Goal: Task Accomplishment & Management: Manage account settings

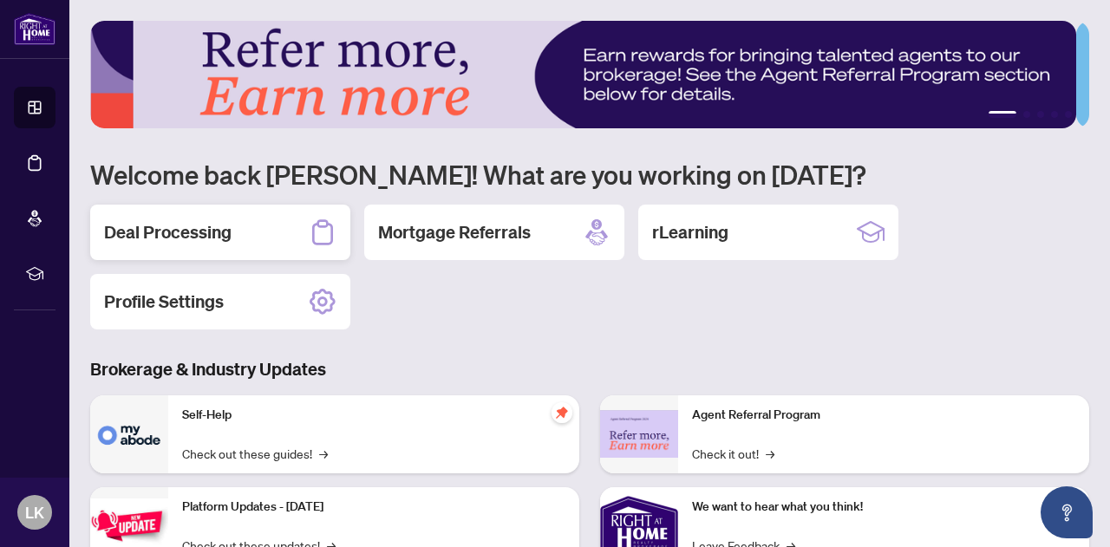
click at [149, 239] on h2 "Deal Processing" at bounding box center [168, 232] width 128 height 24
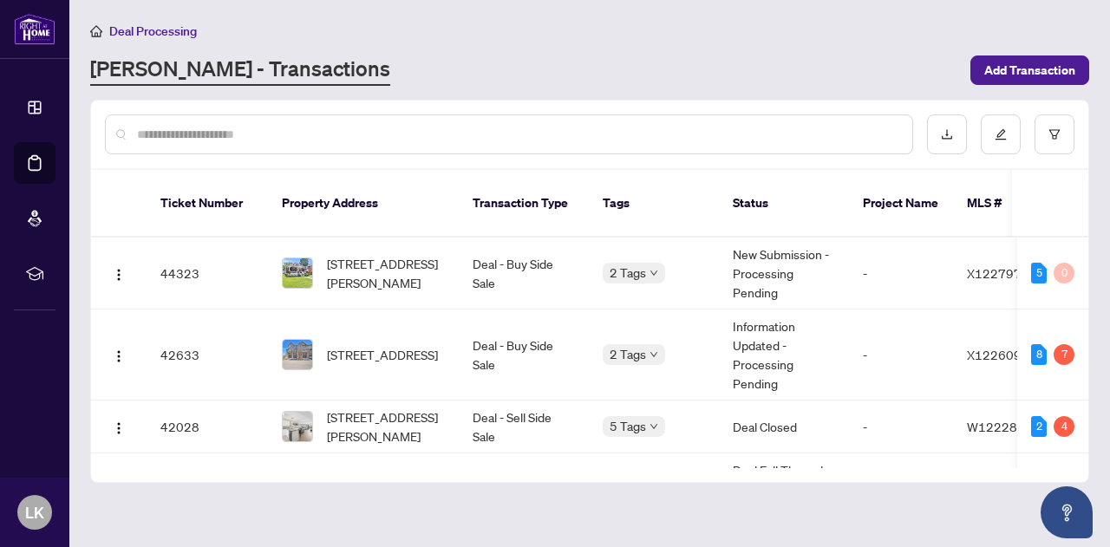
click at [353, 345] on span "[STREET_ADDRESS]" at bounding box center [382, 354] width 111 height 19
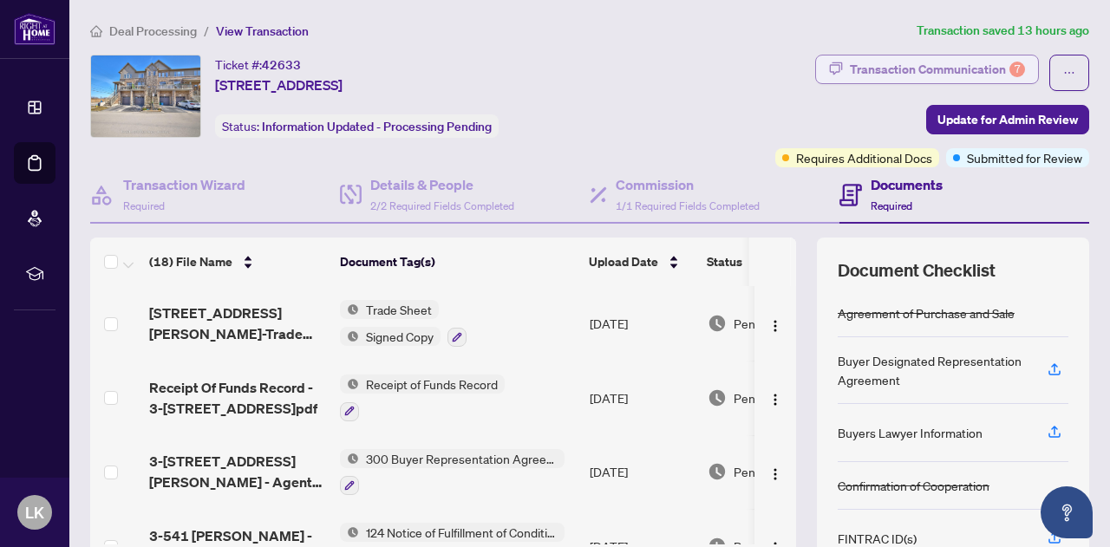
click at [933, 72] on div "Transaction Communication 7" at bounding box center [937, 70] width 175 height 28
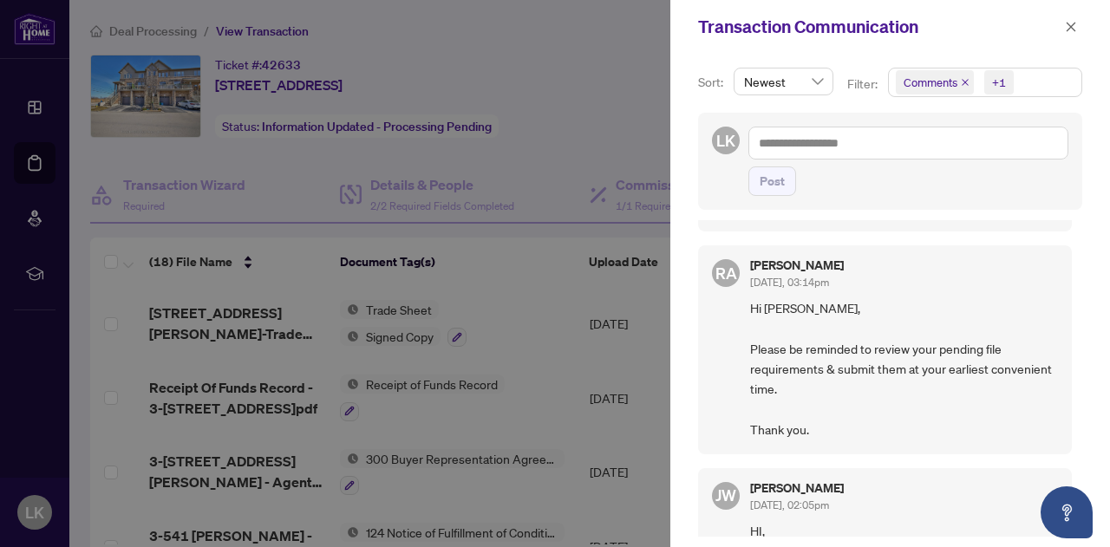
scroll to position [133, 0]
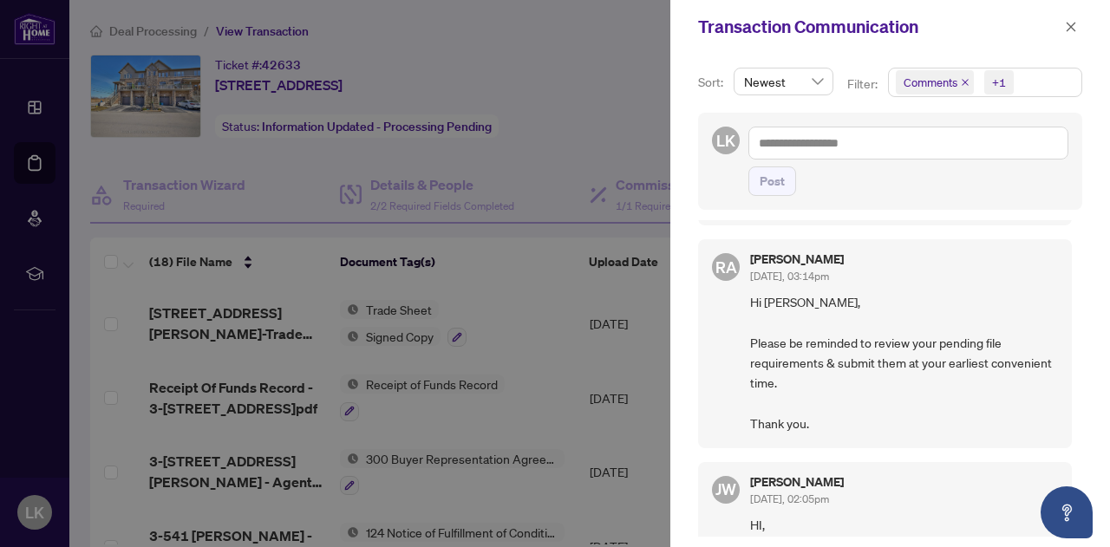
click at [63, 342] on div at bounding box center [555, 273] width 1110 height 547
click at [1068, 32] on icon "close" at bounding box center [1071, 27] width 12 height 12
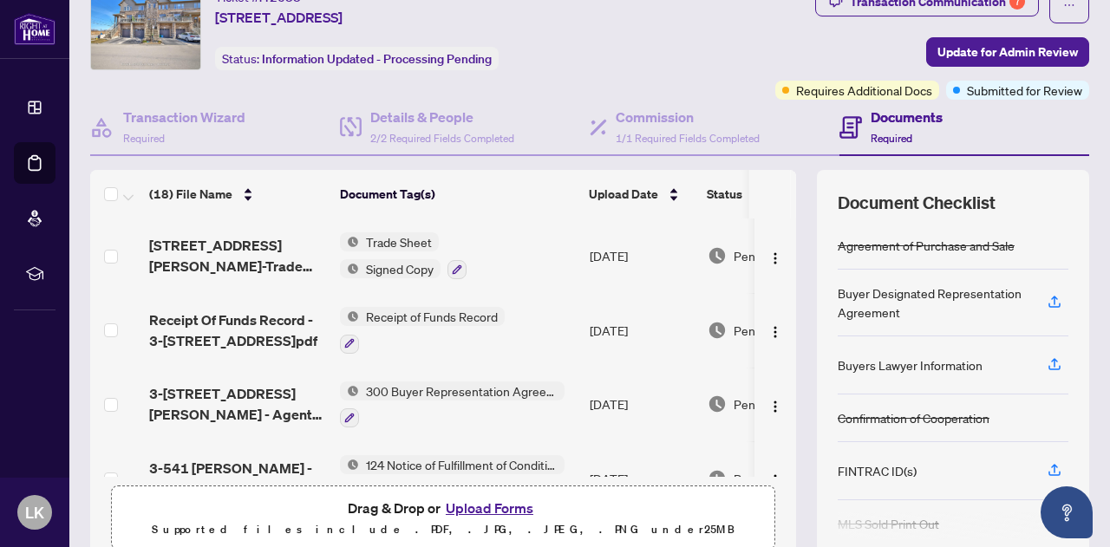
scroll to position [0, 0]
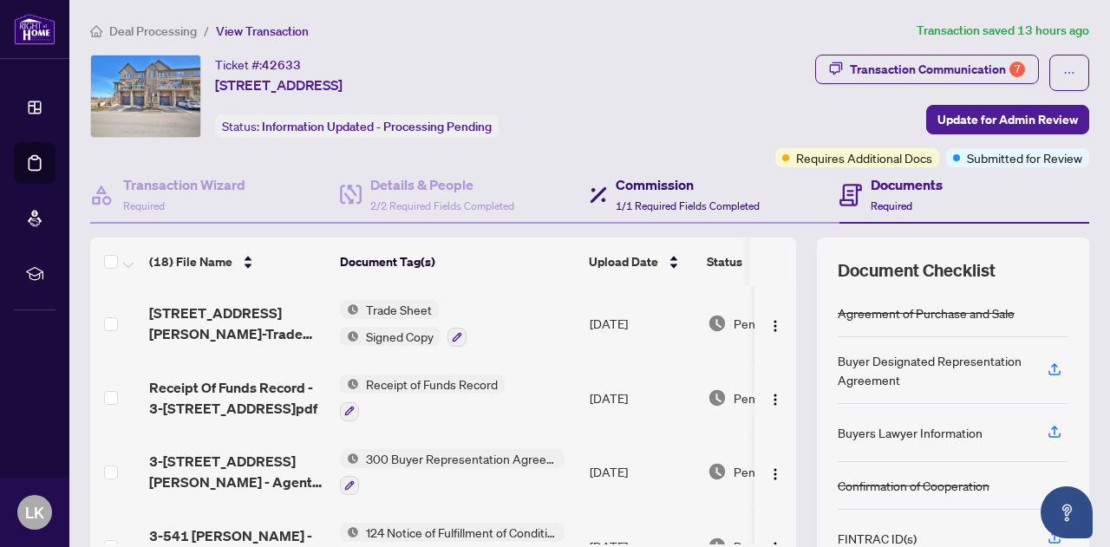
click at [653, 208] on span "1/1 Required Fields Completed" at bounding box center [688, 206] width 144 height 13
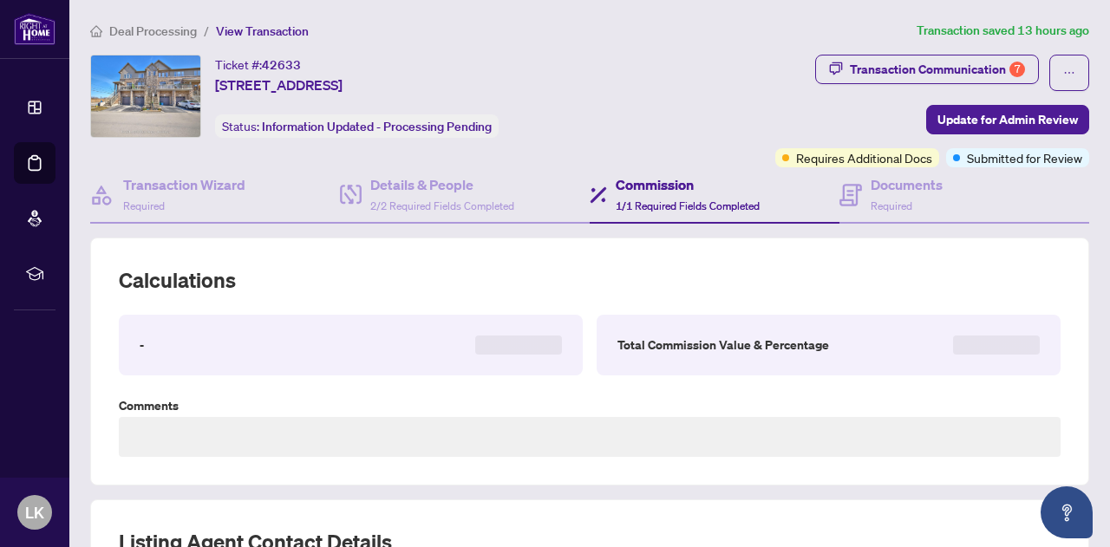
type textarea "**********"
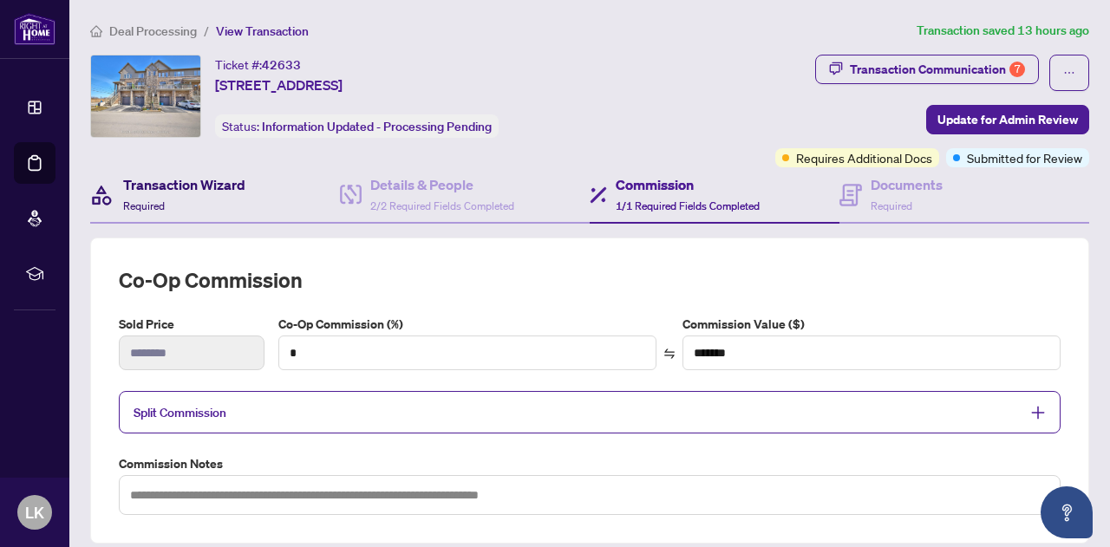
click at [147, 191] on h4 "Transaction Wizard" at bounding box center [184, 184] width 122 height 21
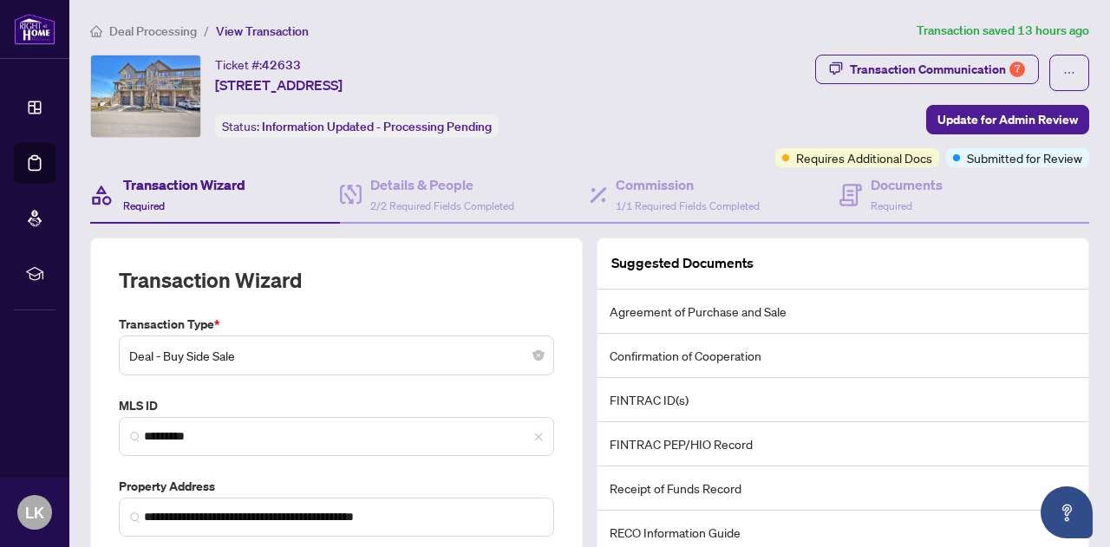
click at [137, 37] on span "Deal Processing" at bounding box center [153, 31] width 88 height 16
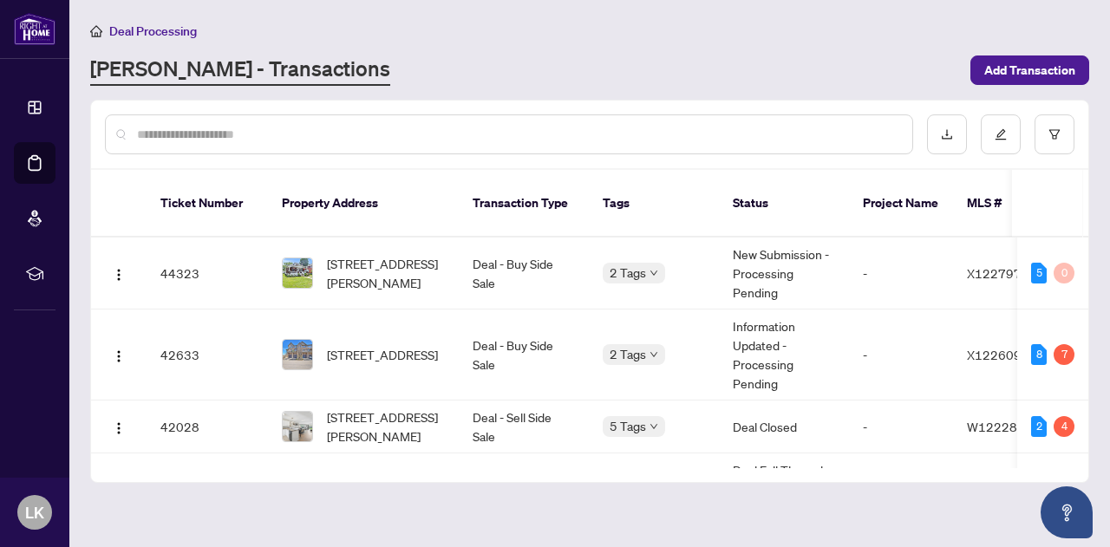
click at [350, 346] on span "[STREET_ADDRESS]" at bounding box center [382, 354] width 111 height 19
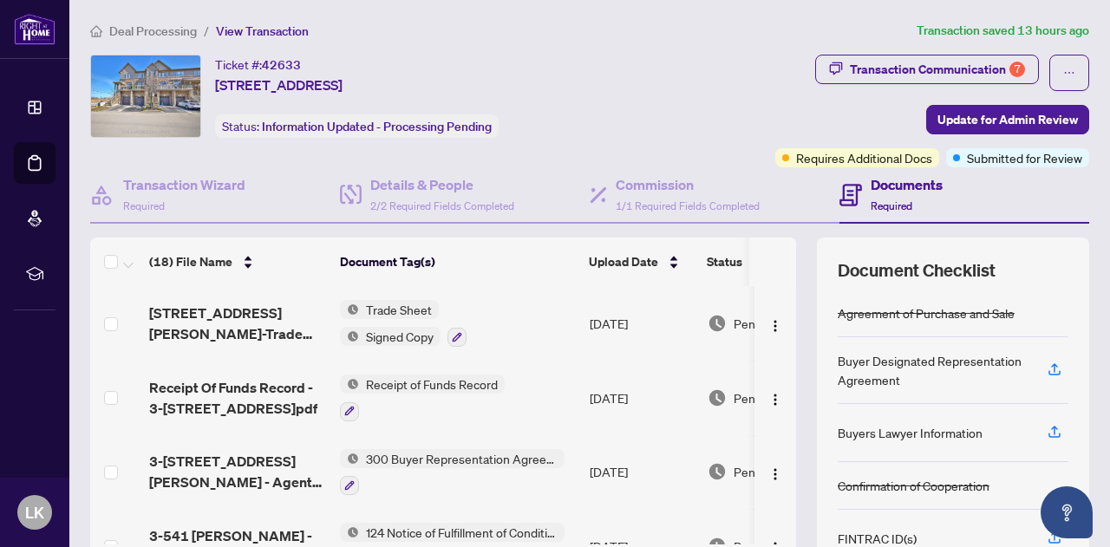
click at [174, 316] on span "[STREET_ADDRESS][PERSON_NAME]-Trade Sheet-Signed.pdf" at bounding box center [237, 324] width 177 height 42
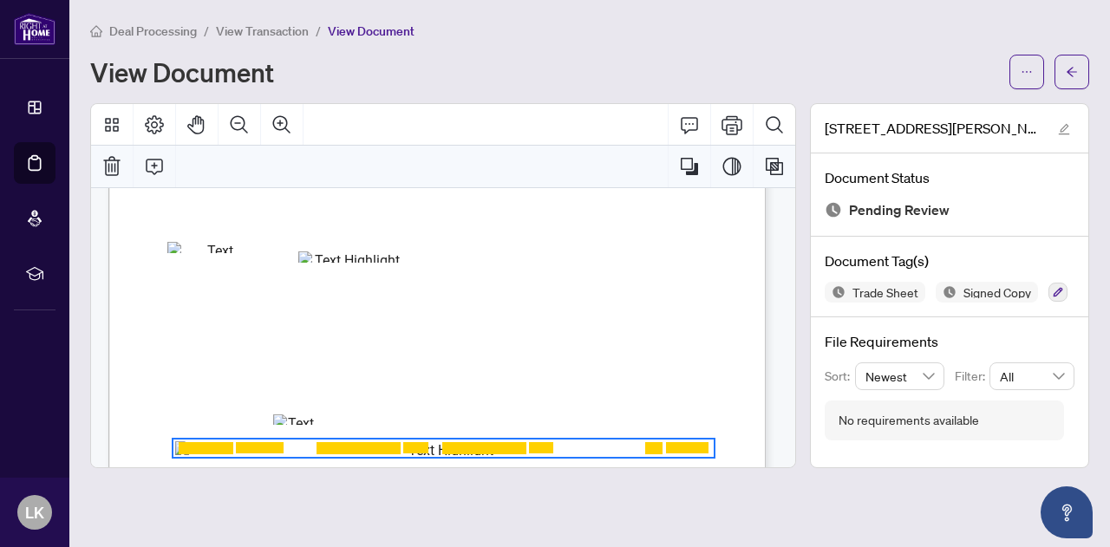
click at [236, 31] on span "View Transaction" at bounding box center [262, 31] width 93 height 16
